Goal: Task Accomplishment & Management: Complete application form

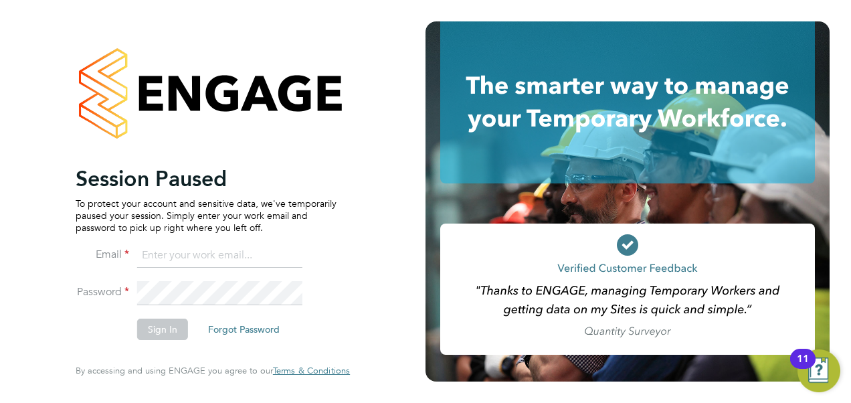
drag, startPoint x: 175, startPoint y: 259, endPoint x: 175, endPoint y: 266, distance: 7.4
click at [175, 259] on input at bounding box center [219, 256] width 165 height 24
type input "alan.watts@hays.com"
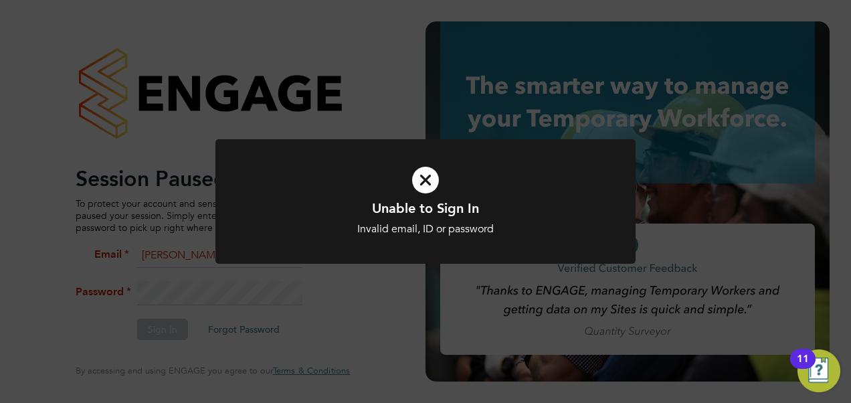
click at [154, 272] on div "Unable to Sign In Invalid email, ID or password Cancel Okay" at bounding box center [425, 201] width 851 height 403
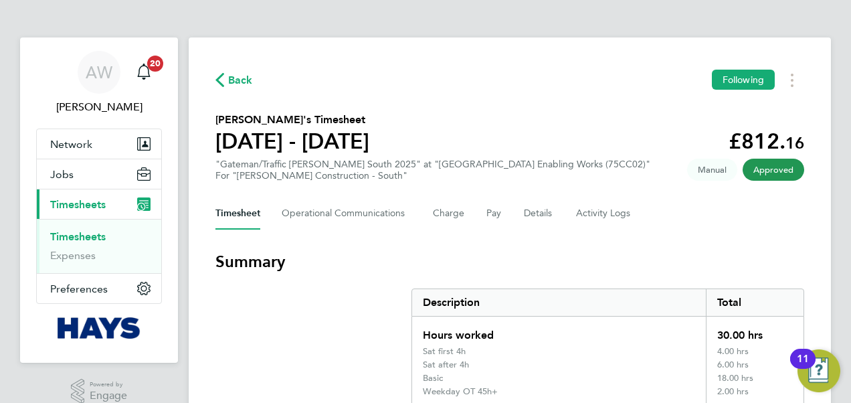
click at [86, 236] on link "Timesheets" at bounding box center [78, 236] width 56 height 13
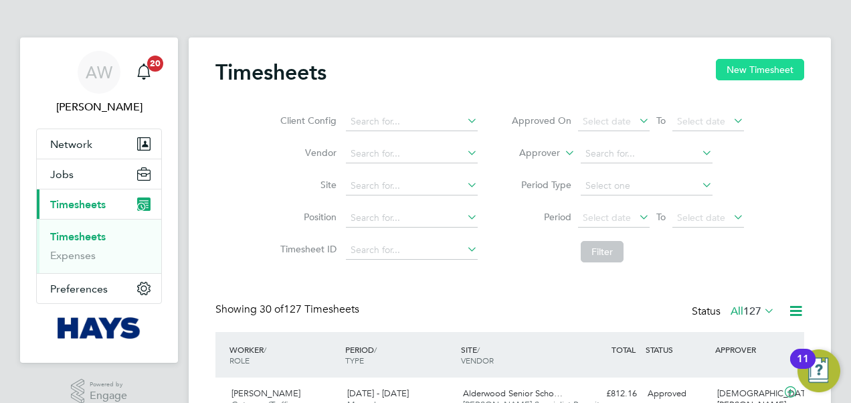
click at [765, 75] on button "New Timesheet" at bounding box center [760, 69] width 88 height 21
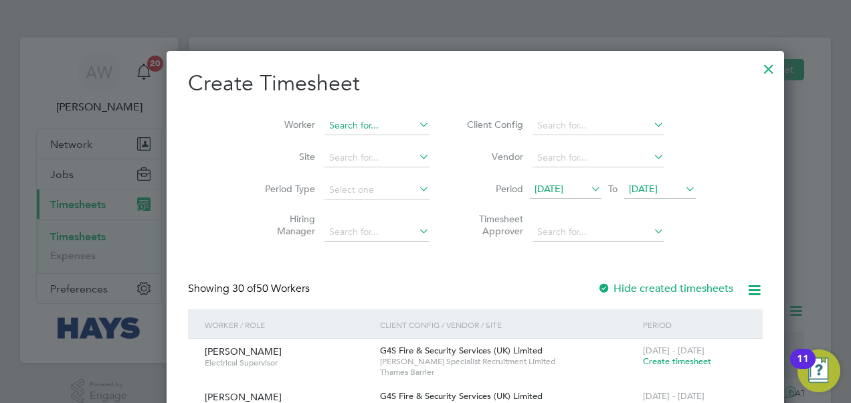
click at [325, 123] on input at bounding box center [377, 125] width 105 height 19
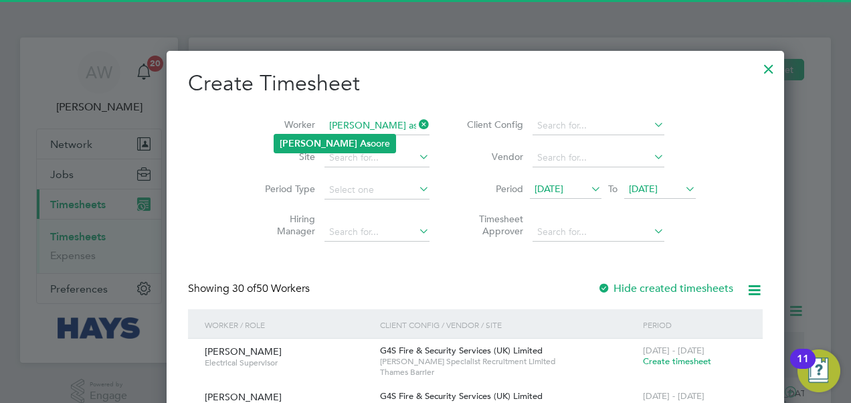
click at [360, 141] on b "As" at bounding box center [365, 143] width 11 height 11
type input "[PERSON_NAME]"
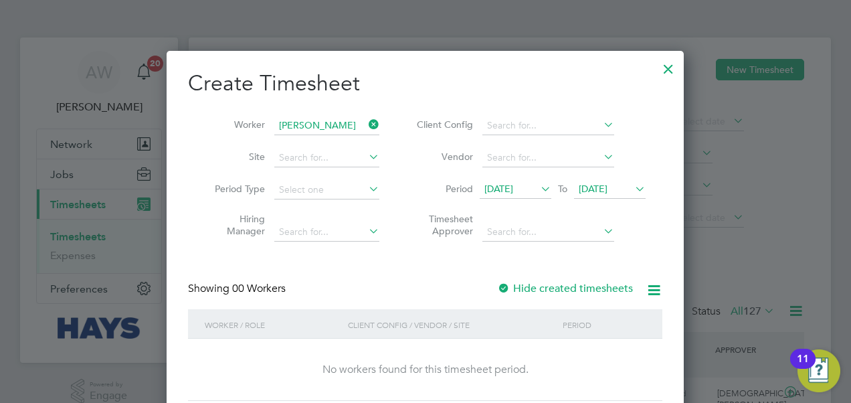
click at [507, 288] on div at bounding box center [503, 288] width 13 height 13
click at [608, 184] on span "[DATE]" at bounding box center [593, 189] width 29 height 12
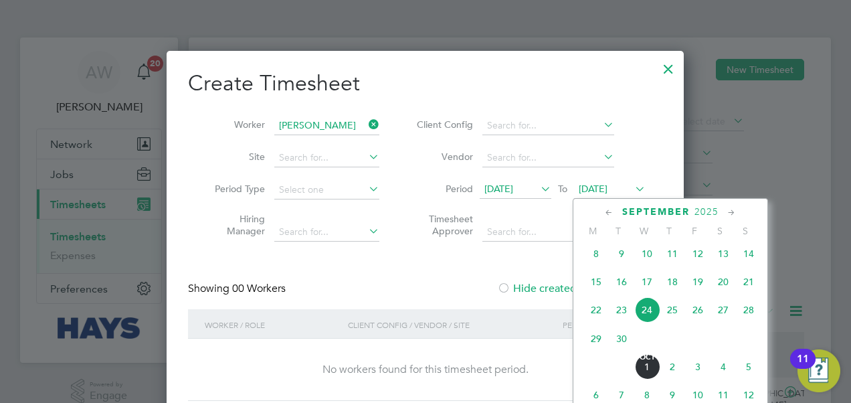
click at [670, 314] on span "25" at bounding box center [672, 309] width 25 height 25
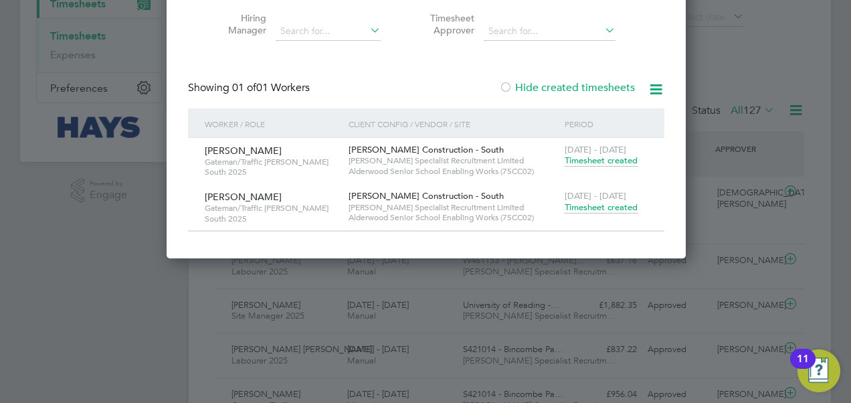
click at [584, 208] on span "Timesheet created" at bounding box center [601, 207] width 73 height 12
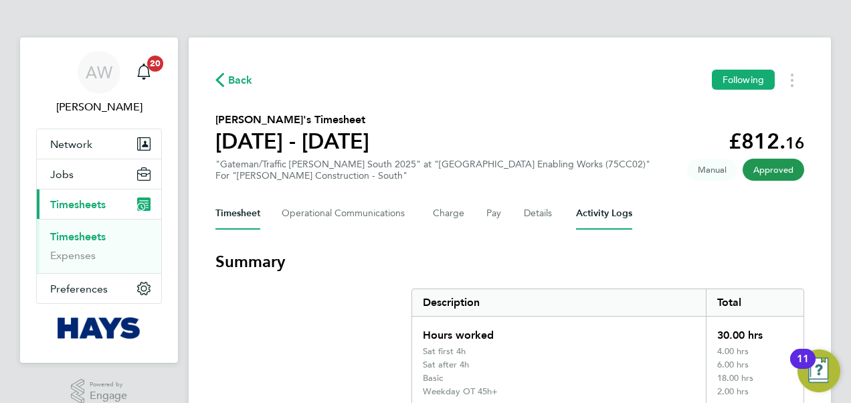
click at [620, 203] on Logs-tab "Activity Logs" at bounding box center [604, 213] width 56 height 32
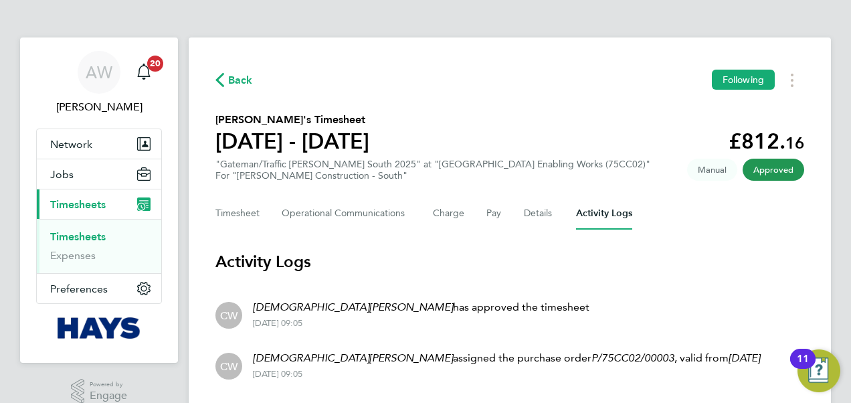
click at [100, 198] on span "Timesheets" at bounding box center [78, 204] width 56 height 13
click at [71, 232] on link "Timesheets" at bounding box center [78, 236] width 56 height 13
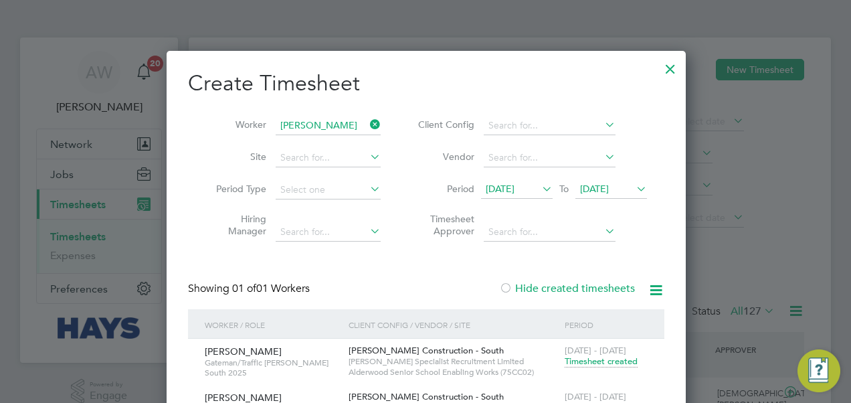
click at [367, 120] on icon at bounding box center [367, 124] width 0 height 19
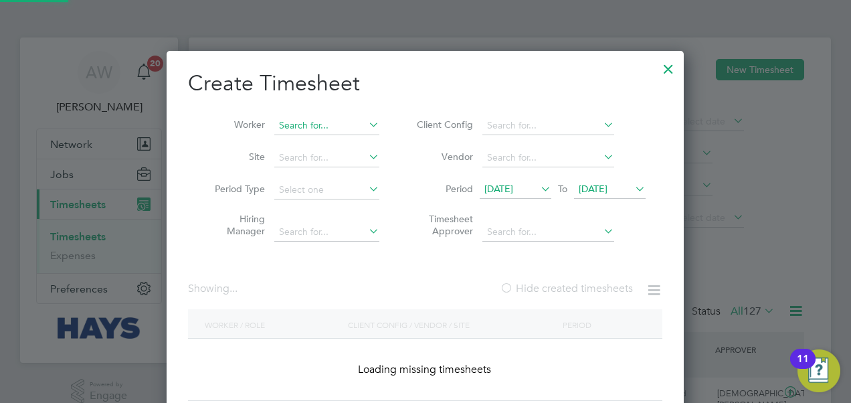
click at [352, 123] on input at bounding box center [326, 125] width 105 height 19
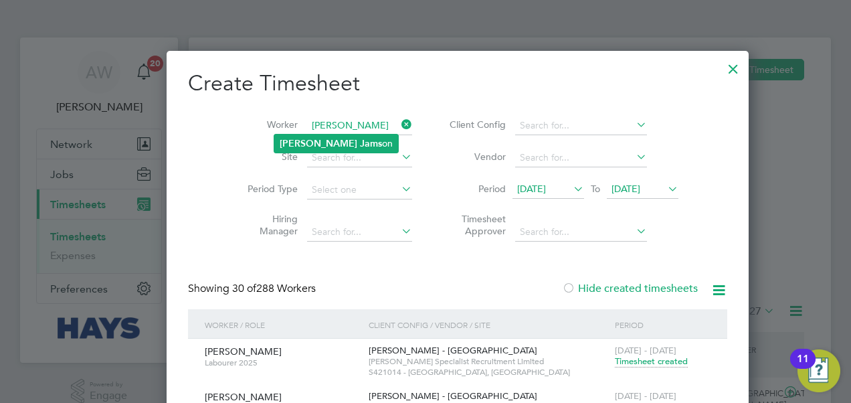
click at [359, 148] on li "[PERSON_NAME] on" at bounding box center [336, 143] width 124 height 18
type input "[PERSON_NAME]"
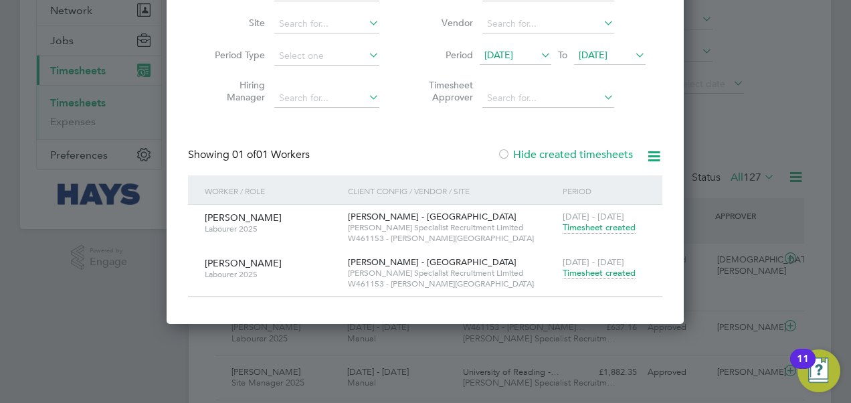
click at [621, 270] on span "Timesheet created" at bounding box center [599, 273] width 73 height 12
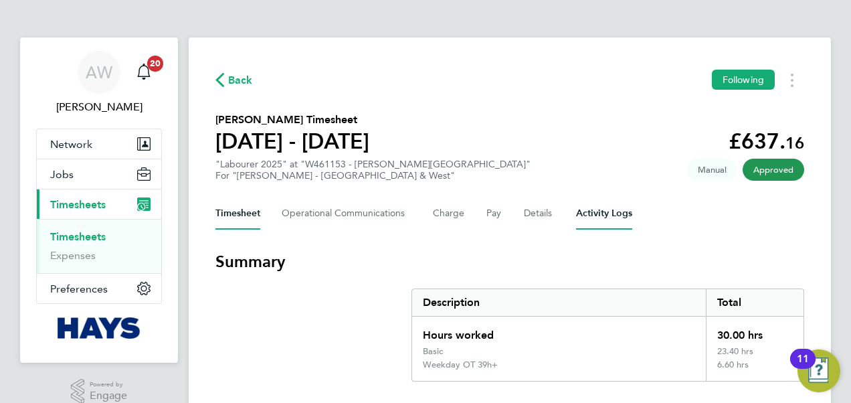
click at [606, 207] on Logs-tab "Activity Logs" at bounding box center [604, 213] width 56 height 32
